Goal: Task Accomplishment & Management: Use online tool/utility

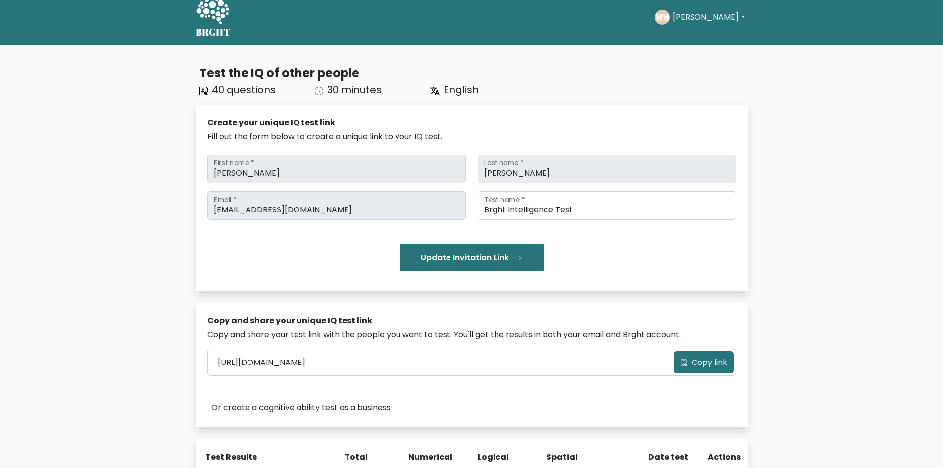
scroll to position [208, 0]
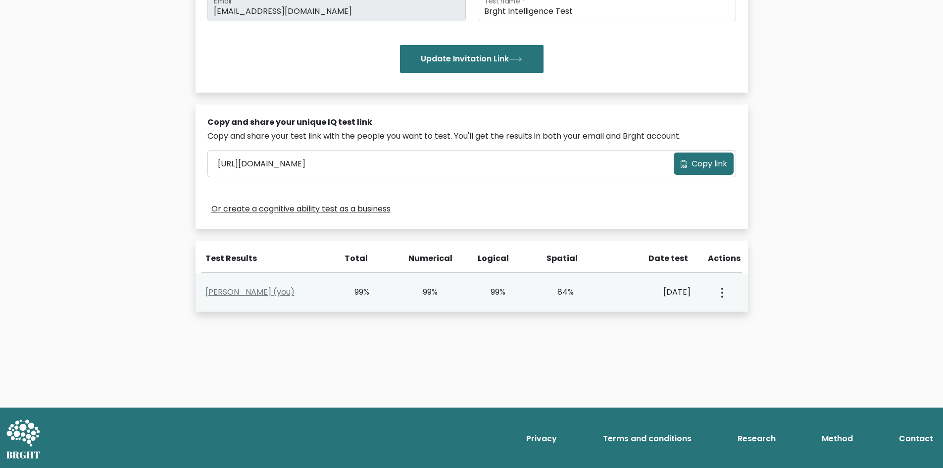
click at [245, 283] on div "[PERSON_NAME] (you) 99% 99% 99% 84% [DATE] View Profile" at bounding box center [472, 292] width 552 height 39
click at [248, 290] on link "Matteo Melchiori (you)" at bounding box center [249, 291] width 89 height 11
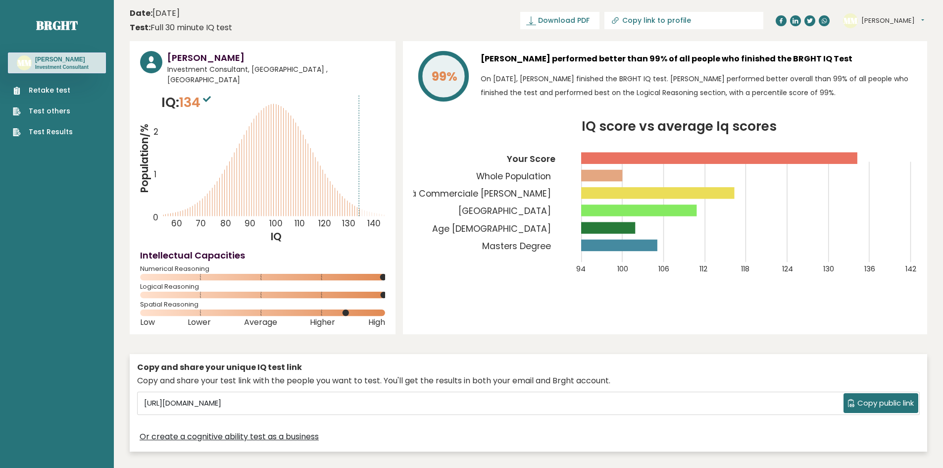
click at [60, 89] on link "Retake test" at bounding box center [43, 90] width 60 height 10
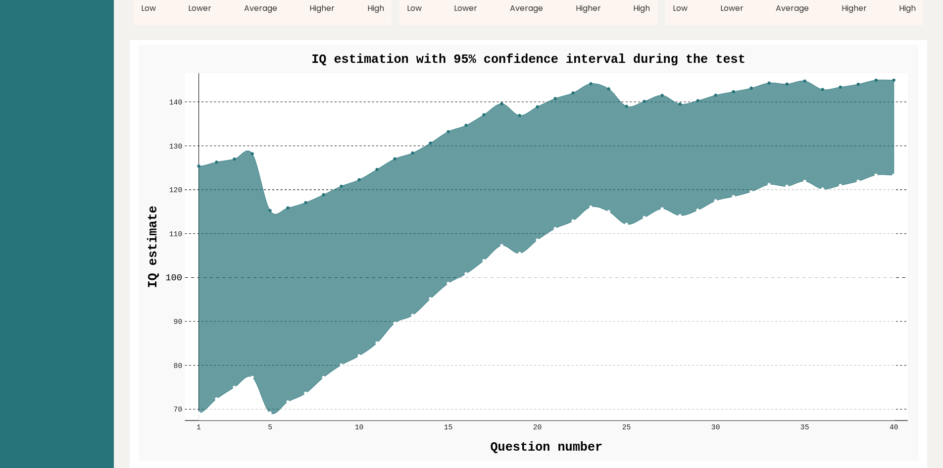
scroll to position [1139, 0]
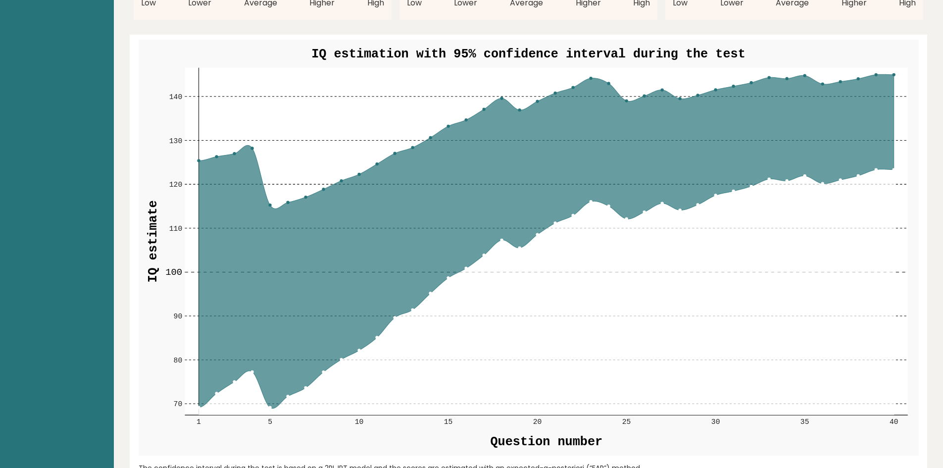
click at [249, 358] on icon at bounding box center [546, 241] width 695 height 334
click at [883, 159] on icon at bounding box center [546, 241] width 695 height 334
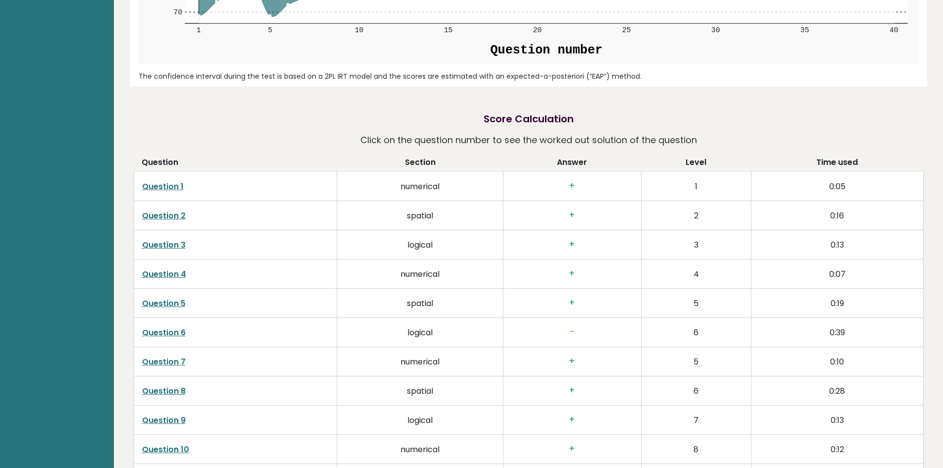
scroll to position [1535, 0]
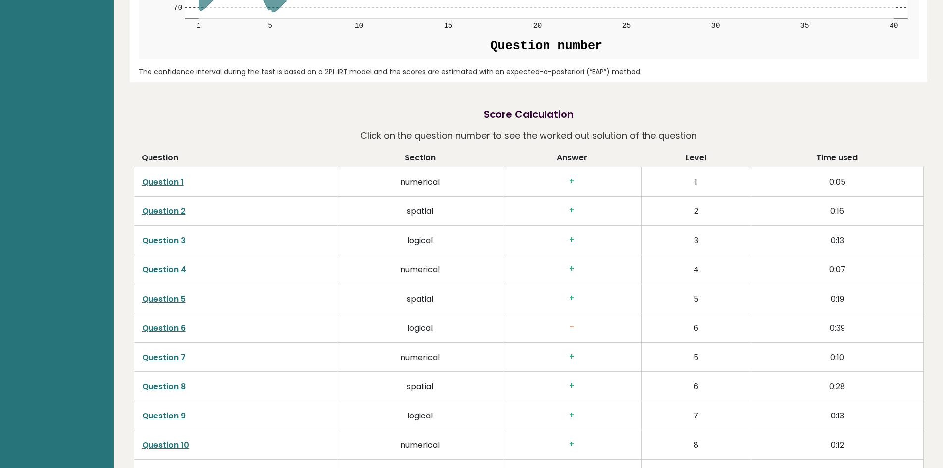
click at [181, 322] on link "Question 6" at bounding box center [164, 327] width 44 height 11
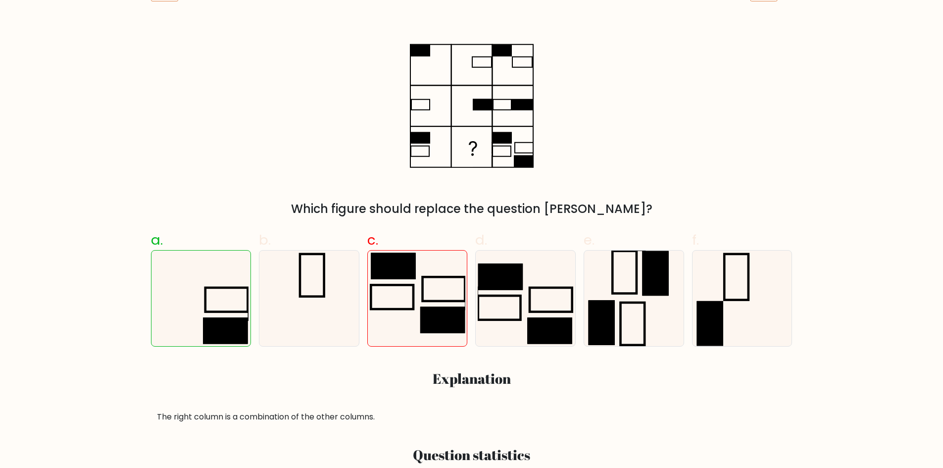
scroll to position [149, 0]
